Goal: Task Accomplishment & Management: Complete application form

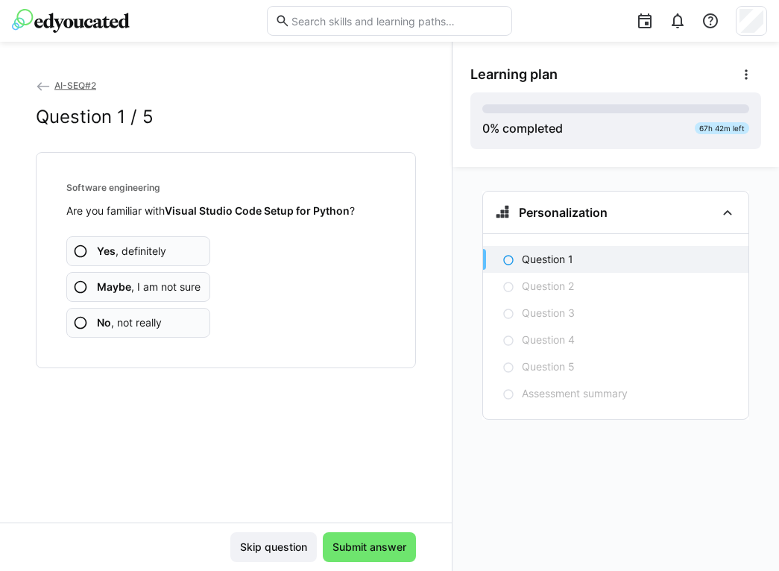
click at [80, 283] on eds-icon at bounding box center [80, 287] width 15 height 15
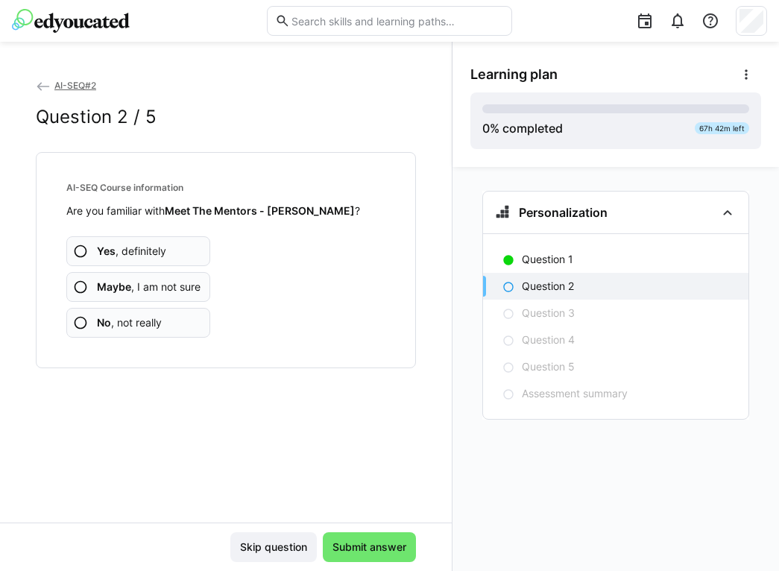
click at [77, 284] on eds-icon at bounding box center [80, 287] width 15 height 15
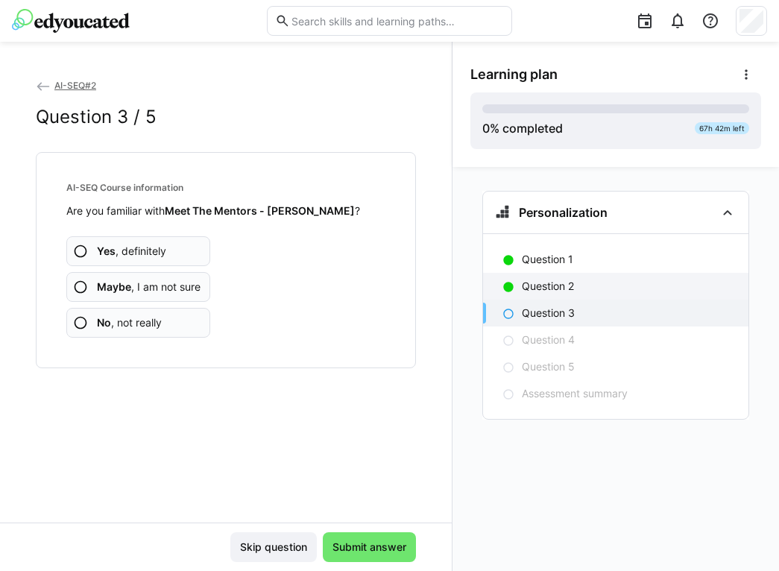
click at [536, 285] on p "Question 2" at bounding box center [548, 286] width 52 height 15
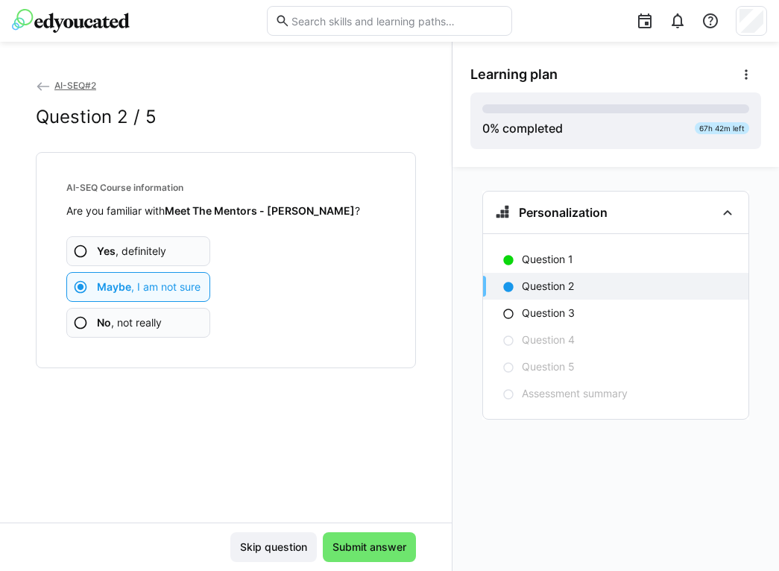
click at [80, 250] on eds-icon at bounding box center [80, 251] width 15 height 15
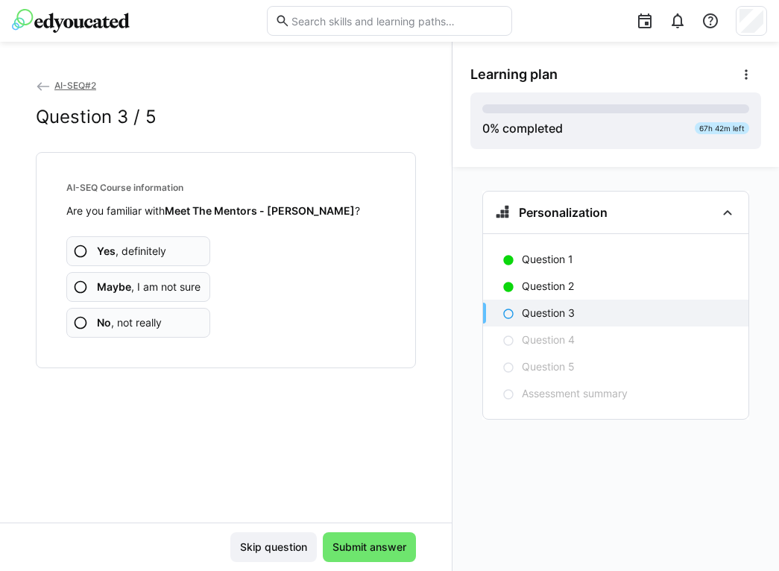
click at [80, 250] on eds-icon at bounding box center [80, 251] width 15 height 15
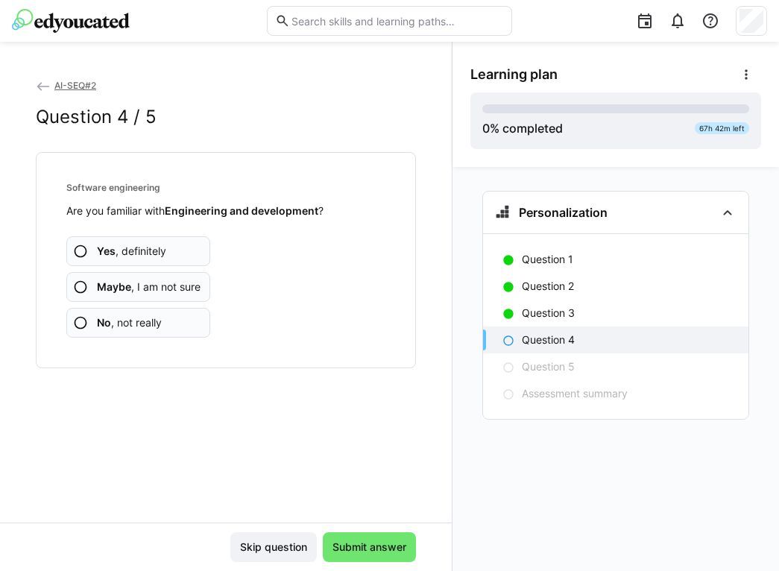
click at [81, 292] on eds-icon at bounding box center [80, 287] width 15 height 15
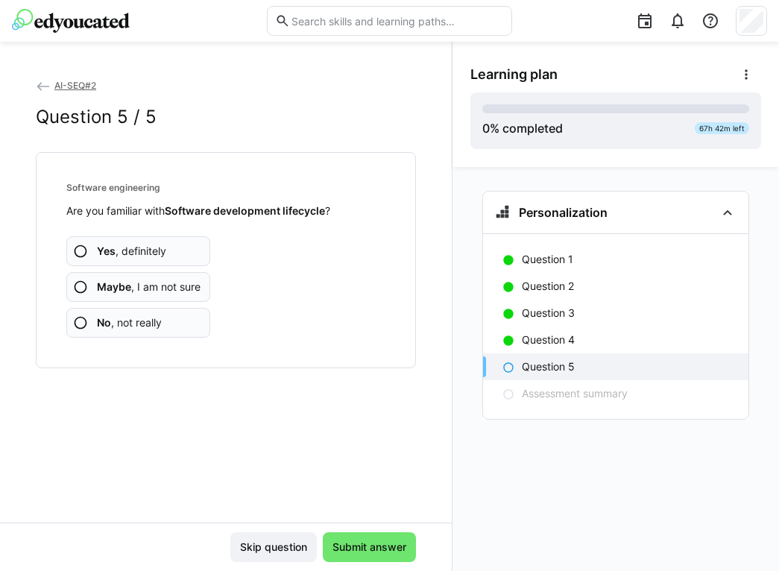
click at [81, 292] on eds-icon at bounding box center [80, 287] width 15 height 15
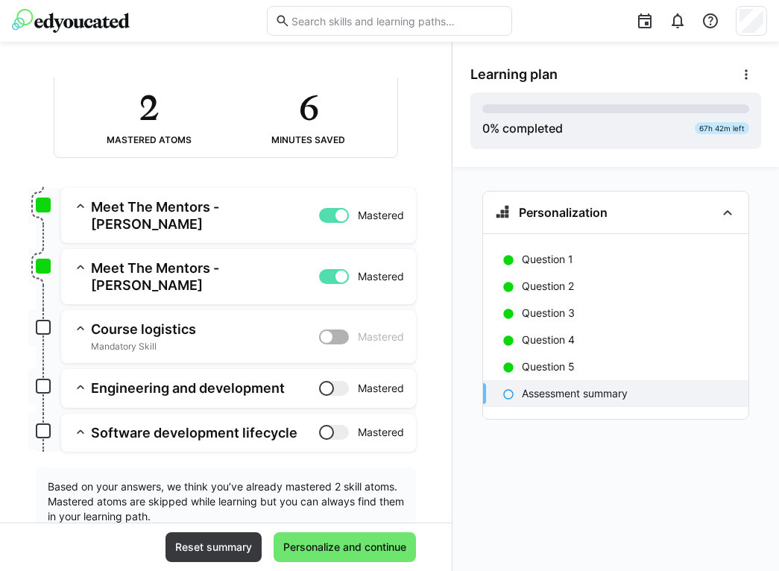
scroll to position [111, 0]
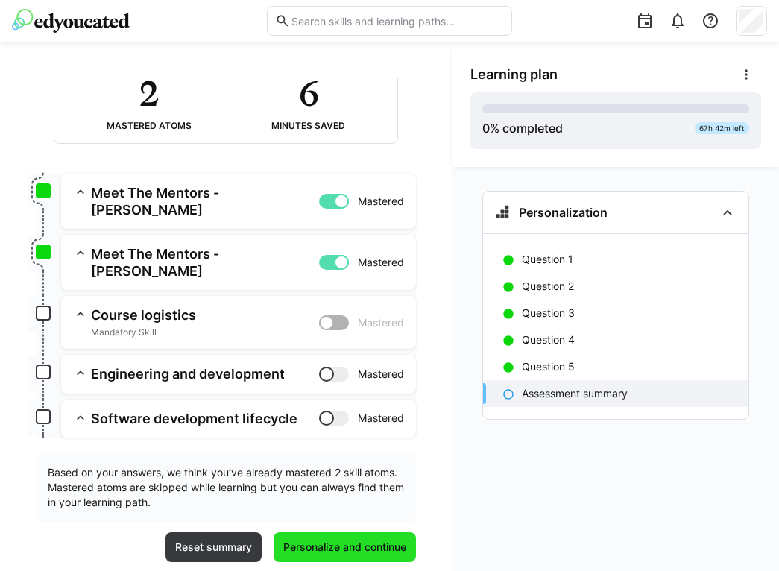
click at [354, 548] on span "Personalize and continue" at bounding box center [345, 547] width 128 height 15
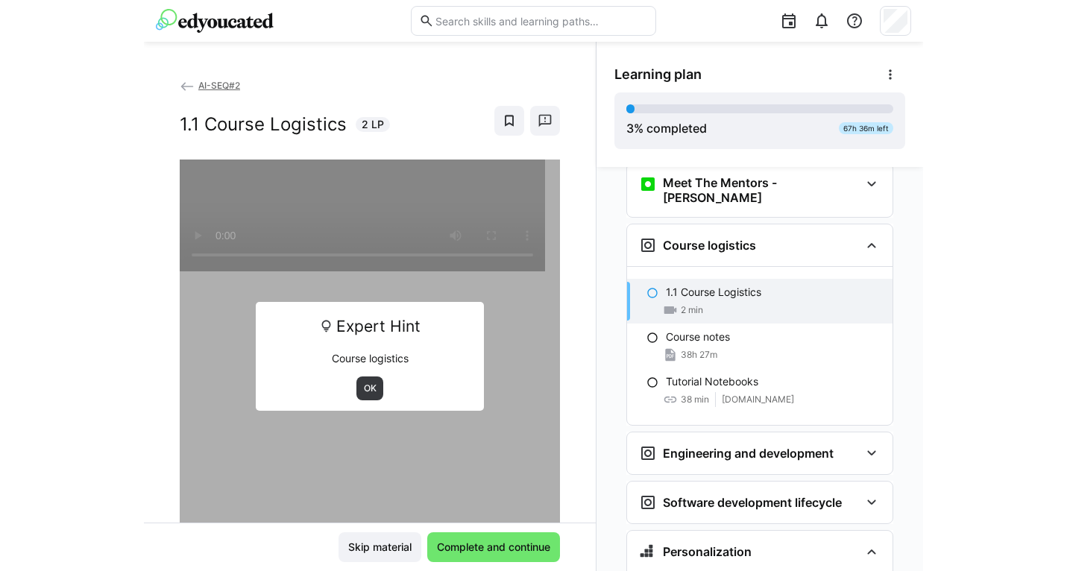
scroll to position [172, 0]
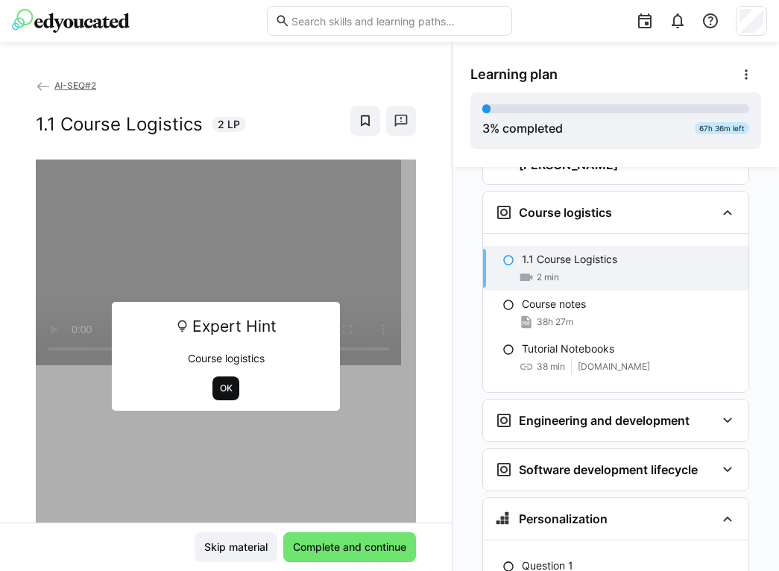
click at [219, 394] on span "OK" at bounding box center [227, 389] width 16 height 12
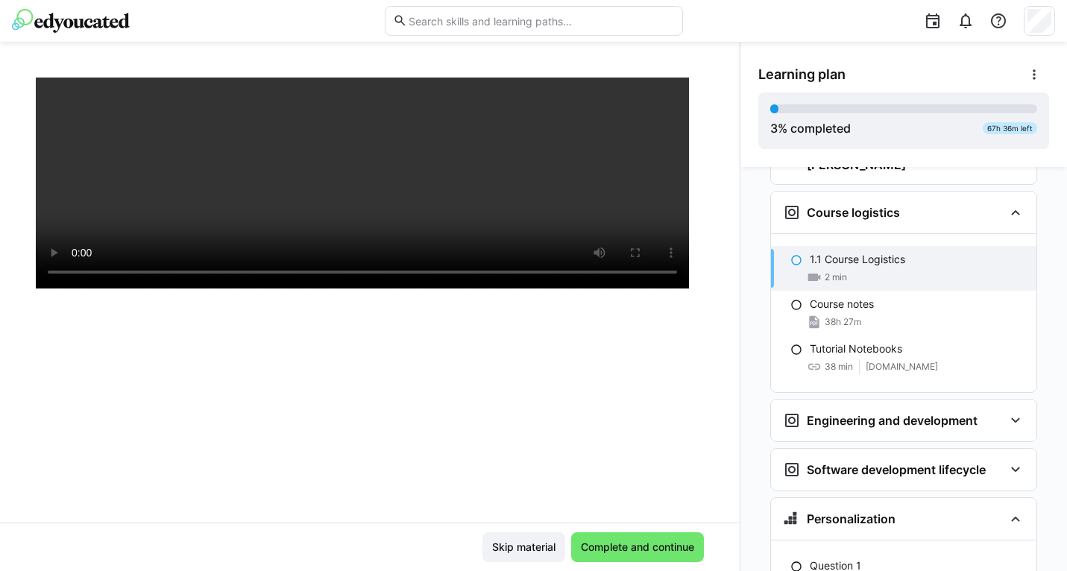
scroll to position [255, 0]
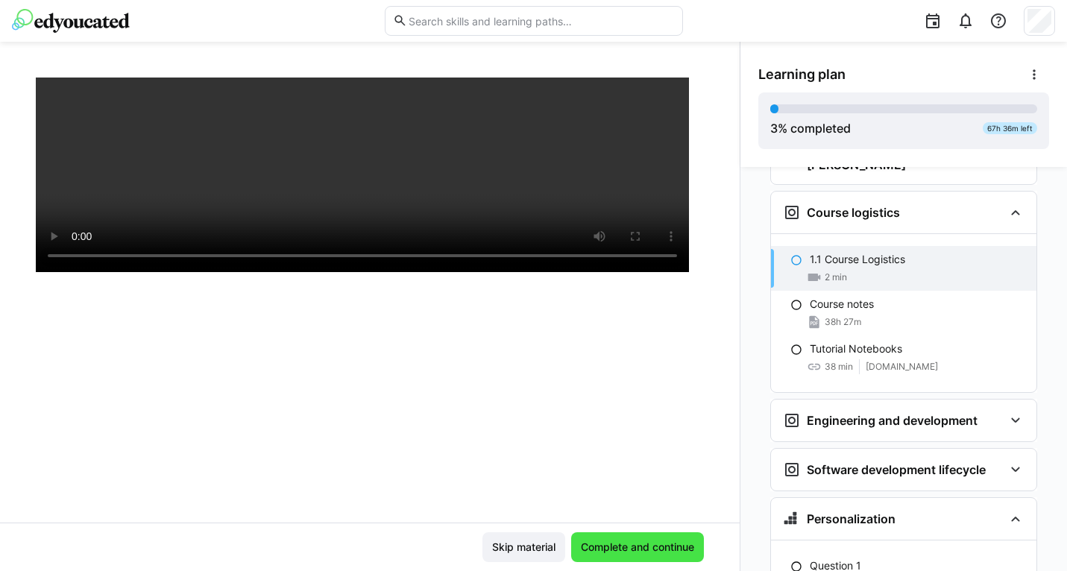
click at [649, 547] on span "Complete and continue" at bounding box center [638, 547] width 118 height 15
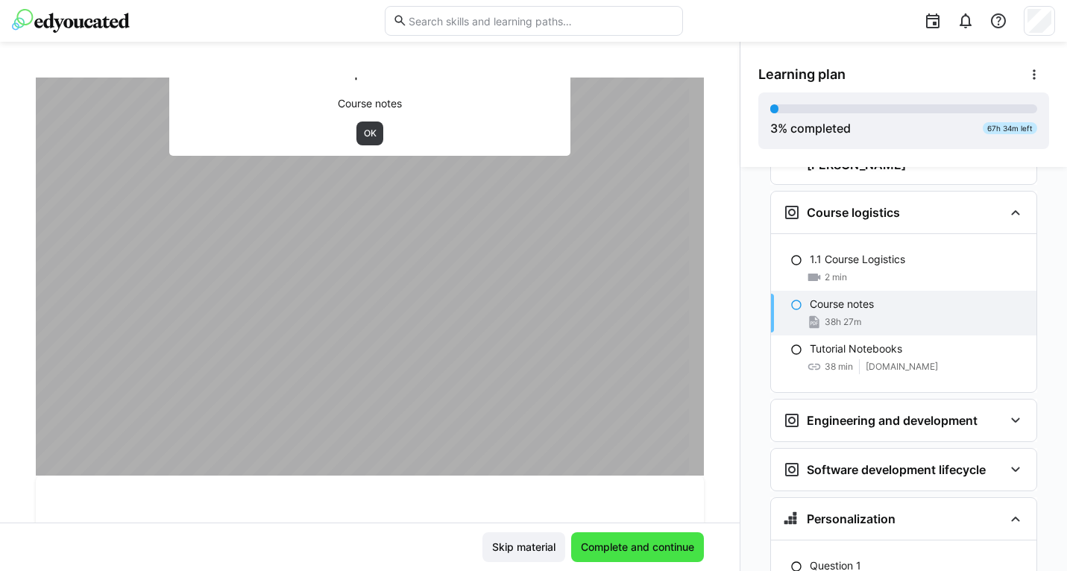
scroll to position [0, 0]
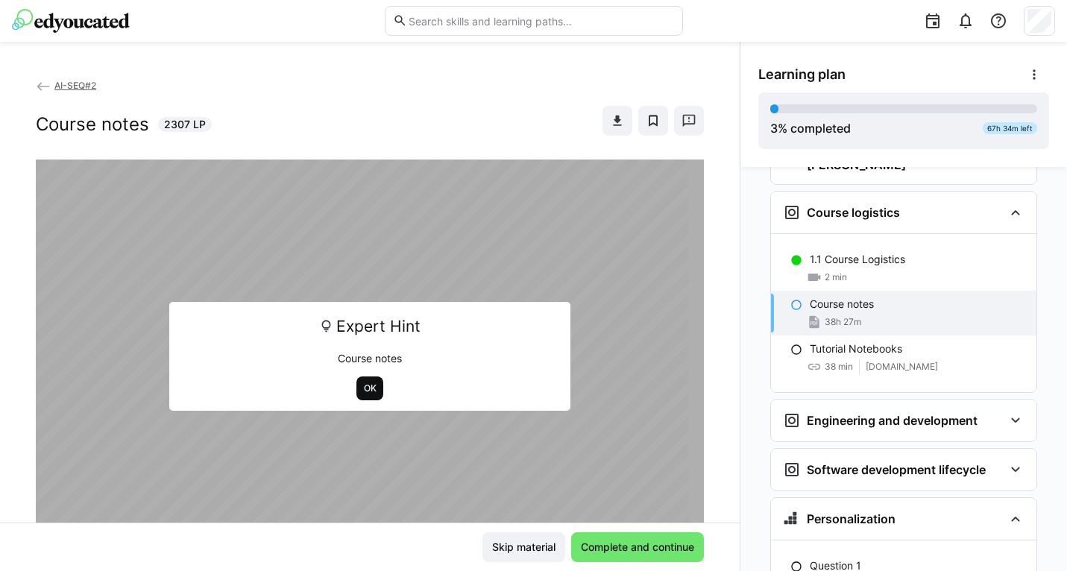
click at [363, 389] on span "OK" at bounding box center [370, 389] width 16 height 12
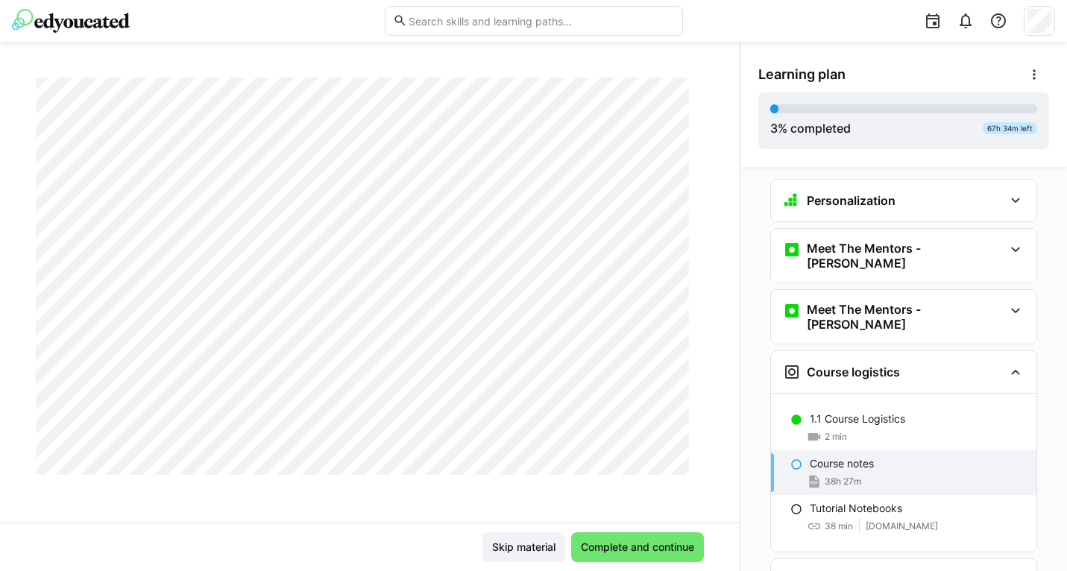
scroll to position [8, 0]
